Goal: Navigation & Orientation: Find specific page/section

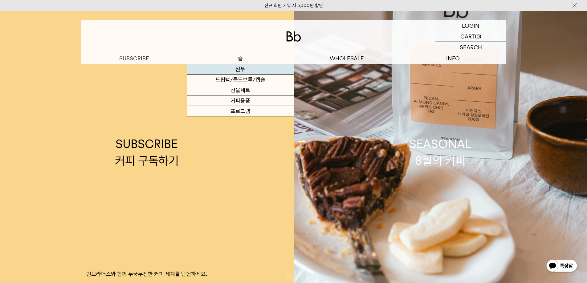
click at [238, 71] on link "원두" at bounding box center [240, 69] width 106 height 10
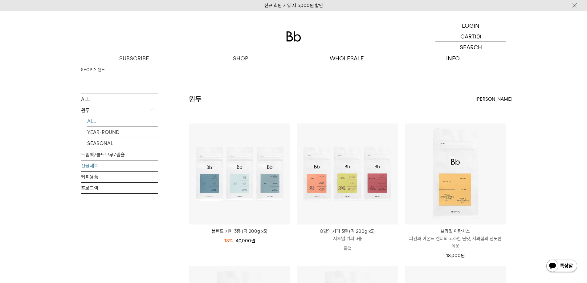
click at [96, 167] on link "선물세트" at bounding box center [119, 166] width 77 height 11
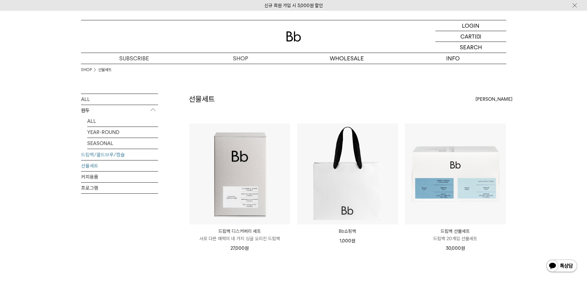
click at [99, 153] on link "드립백/콜드브루/캡슐" at bounding box center [119, 154] width 77 height 11
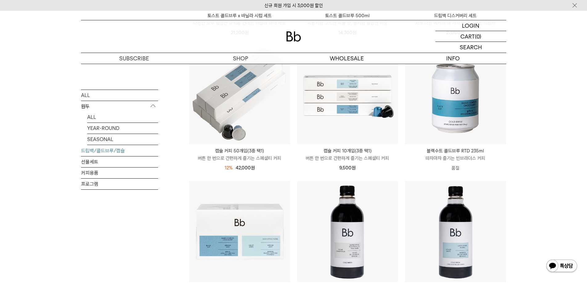
scroll to position [185, 0]
